Goal: Information Seeking & Learning: Learn about a topic

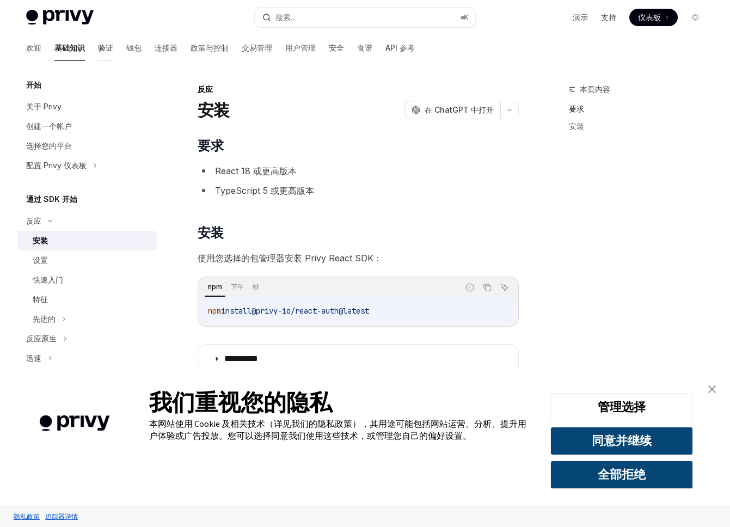
click at [98, 42] on font "验证" at bounding box center [105, 47] width 15 height 11
type textarea "*"
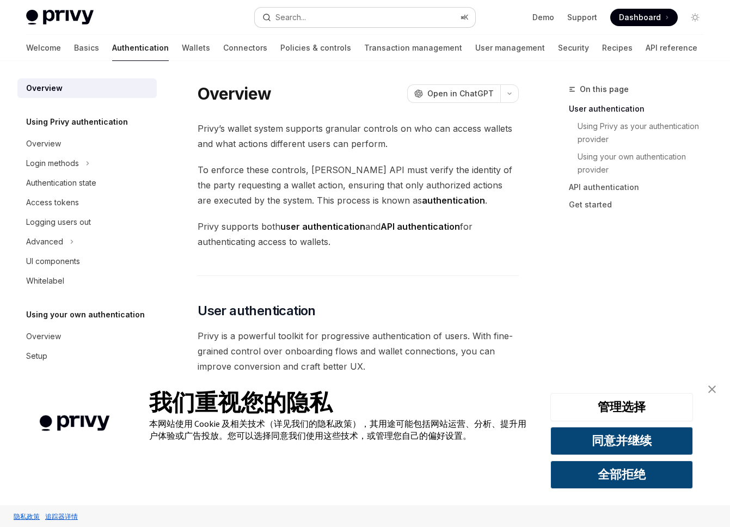
click at [351, 20] on button "Search... ⌘ K" at bounding box center [365, 18] width 220 height 20
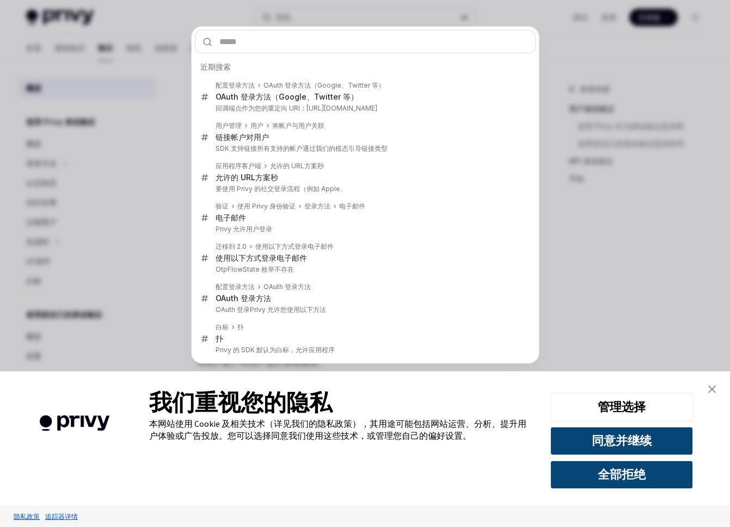
type input "**********"
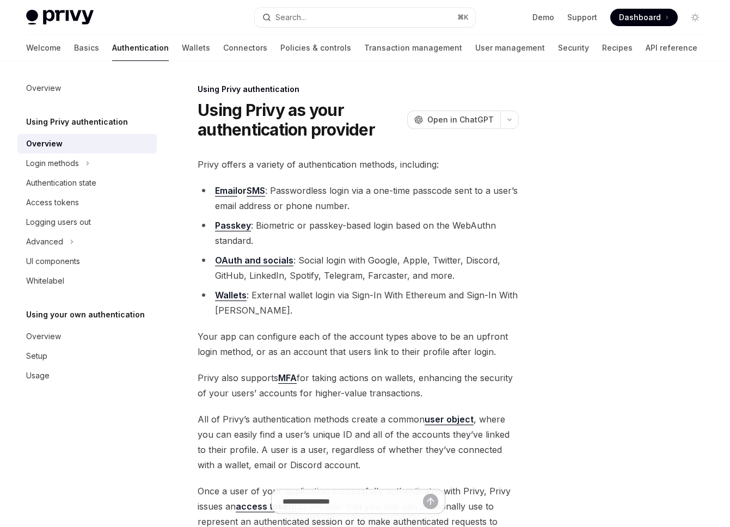
click at [341, 191] on li "Email or SMS : Passwordless login via a one-time passcode sent to a user’s emai…" at bounding box center [358, 198] width 321 height 30
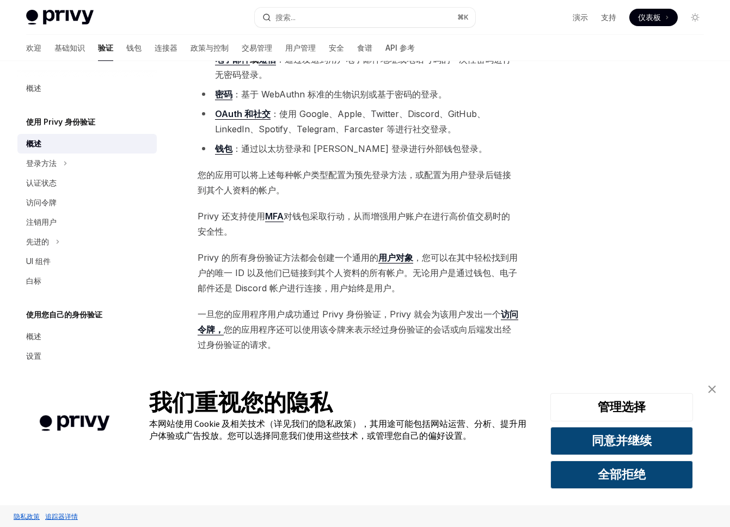
scroll to position [132, 0]
click at [354, 45] on div "欢迎 基础知识 验证 钱包 连接器 政策与控制 交易管理 用户管理 安全 食谱 API 参考" at bounding box center [220, 48] width 389 height 26
click at [386, 52] on font "API 参考" at bounding box center [400, 47] width 29 height 9
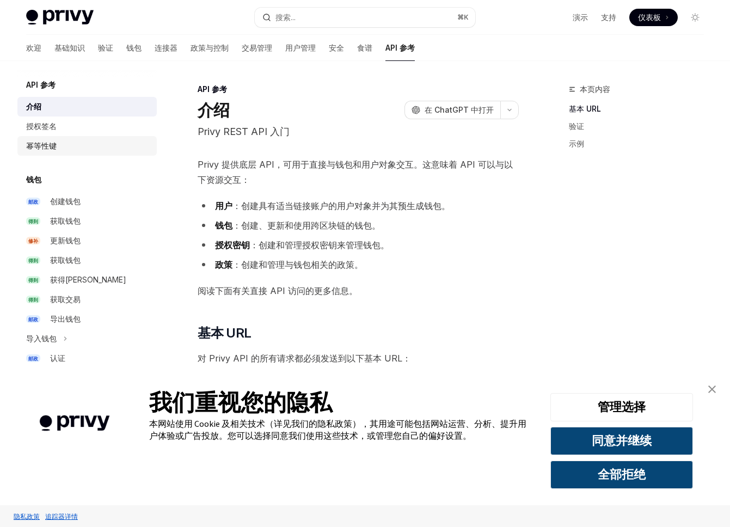
click at [50, 138] on link "幂等性键" at bounding box center [86, 146] width 139 height 20
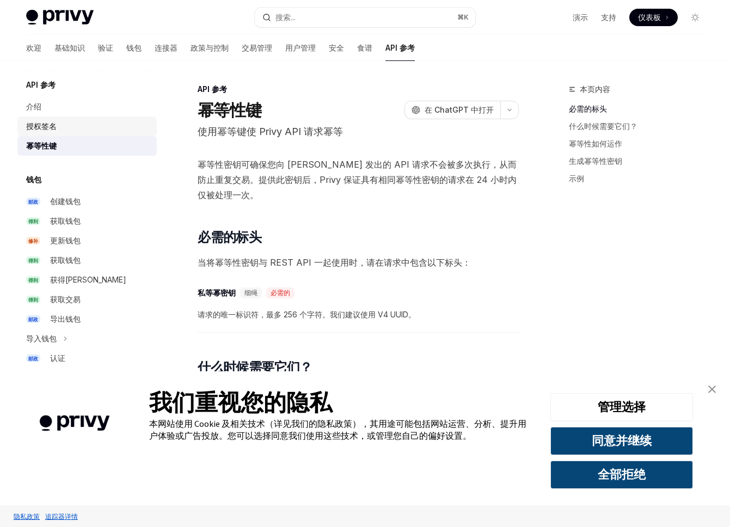
click at [51, 124] on font "授权签名" at bounding box center [41, 125] width 30 height 9
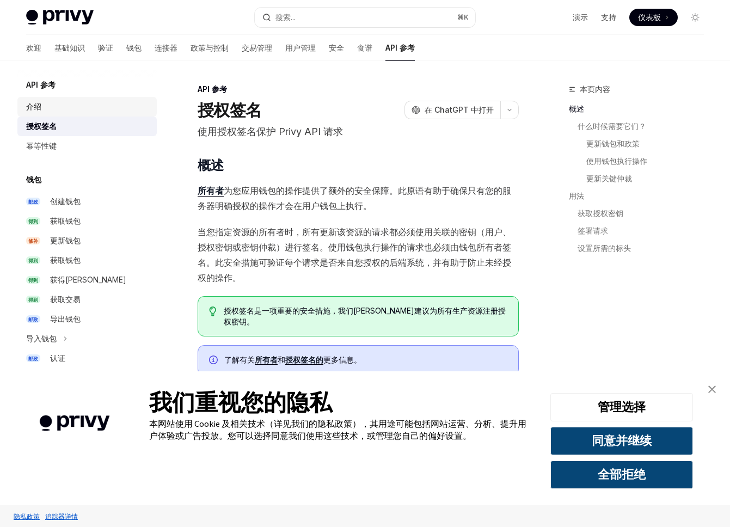
click at [56, 103] on div "介绍" at bounding box center [88, 106] width 124 height 13
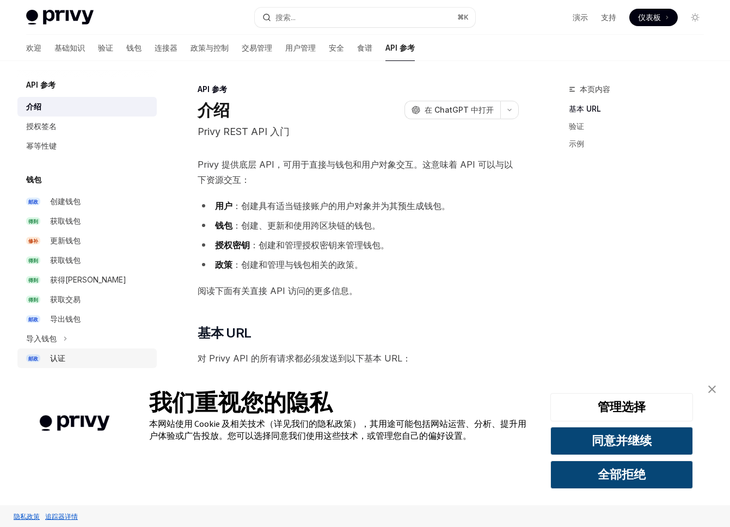
click at [63, 361] on font "认证" at bounding box center [57, 357] width 15 height 9
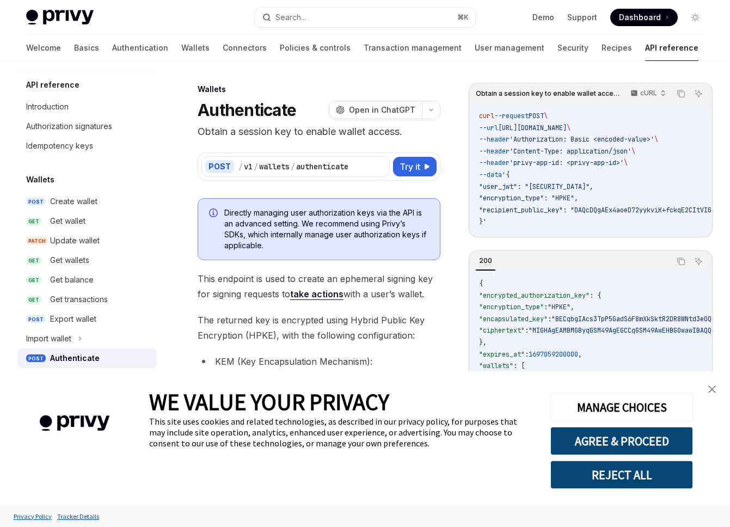
click at [79, 336] on icon at bounding box center [80, 338] width 4 height 13
type textarea "*"
